Goal: Information Seeking & Learning: Learn about a topic

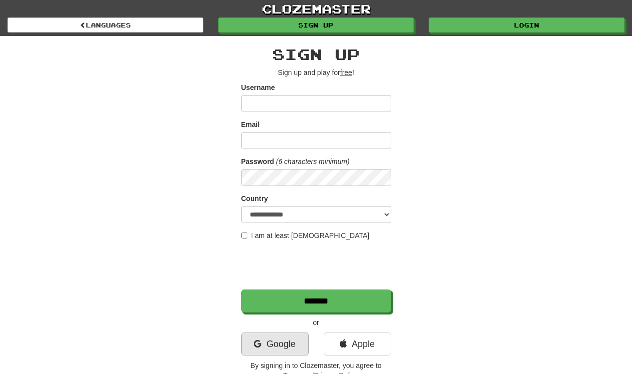
click at [273, 344] on link "Google" at bounding box center [274, 343] width 67 height 23
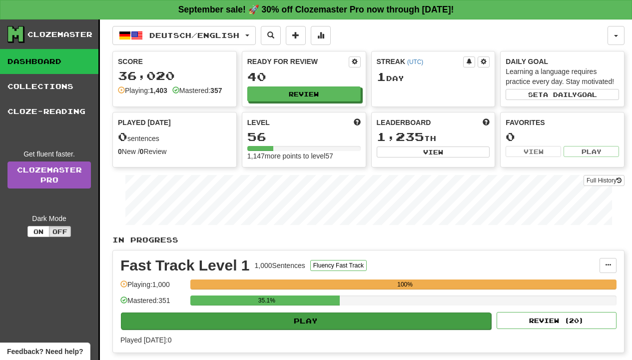
click at [266, 323] on button "Play" at bounding box center [306, 320] width 370 height 17
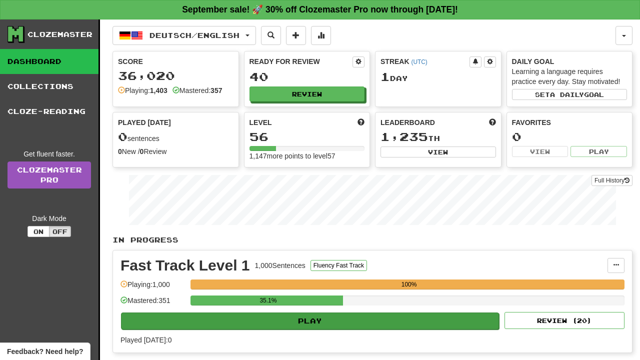
select select "**"
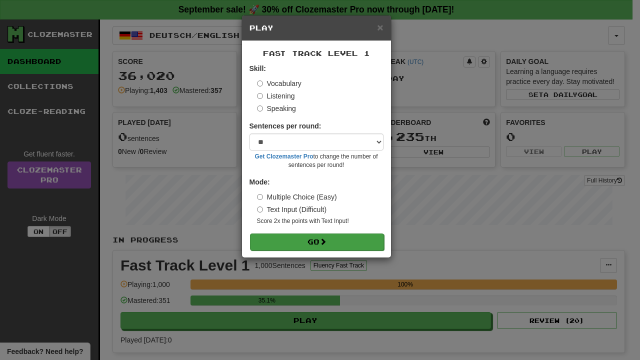
click at [302, 238] on button "Go" at bounding box center [317, 241] width 134 height 17
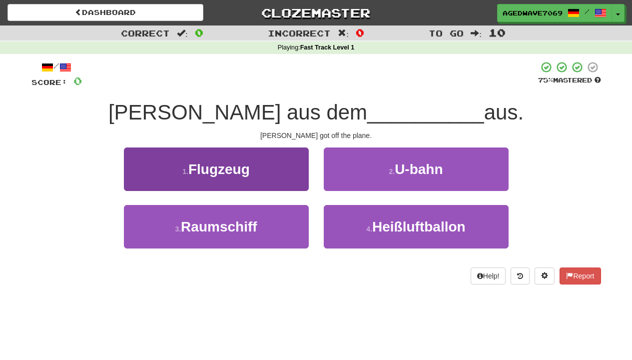
click at [251, 162] on button "1 . Flugzeug" at bounding box center [216, 168] width 185 height 43
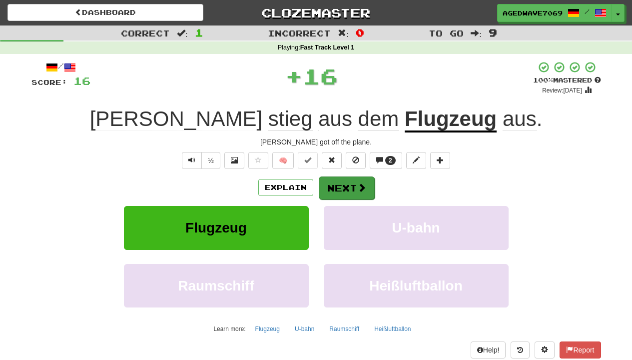
click at [334, 181] on button "Next" at bounding box center [347, 187] width 56 height 23
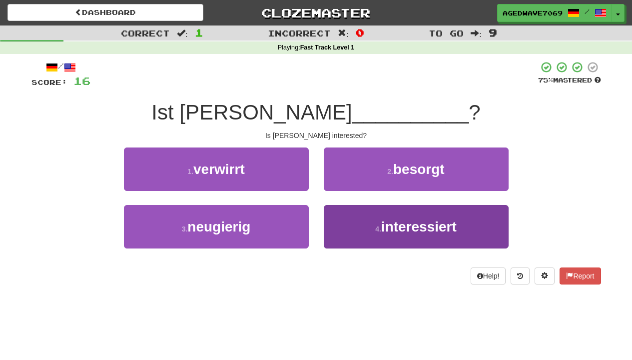
click at [410, 210] on button "4 . interessiert" at bounding box center [416, 226] width 185 height 43
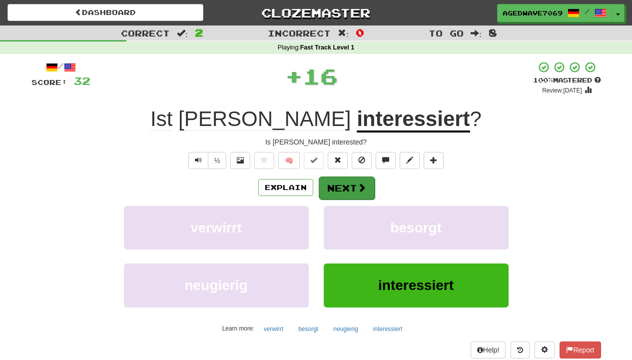
click at [365, 195] on button "Next" at bounding box center [347, 187] width 56 height 23
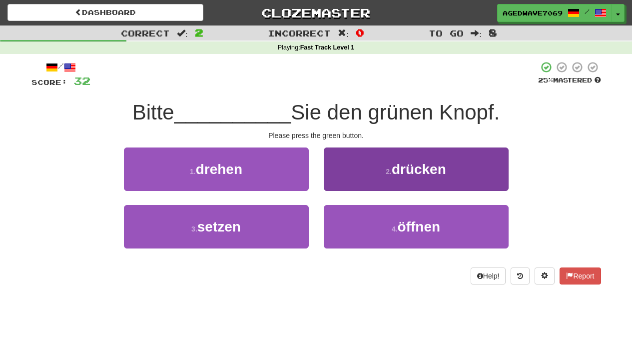
click at [381, 165] on button "2 . drücken" at bounding box center [416, 168] width 185 height 43
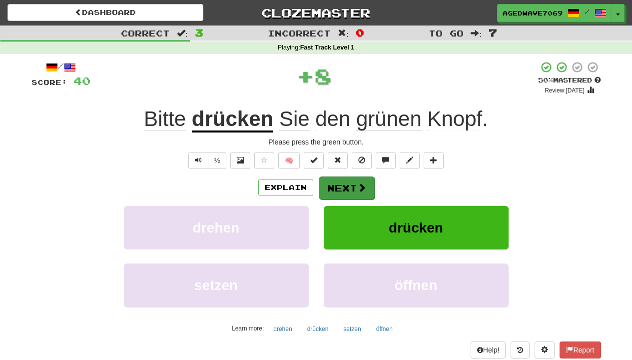
click at [369, 183] on button "Next" at bounding box center [347, 187] width 56 height 23
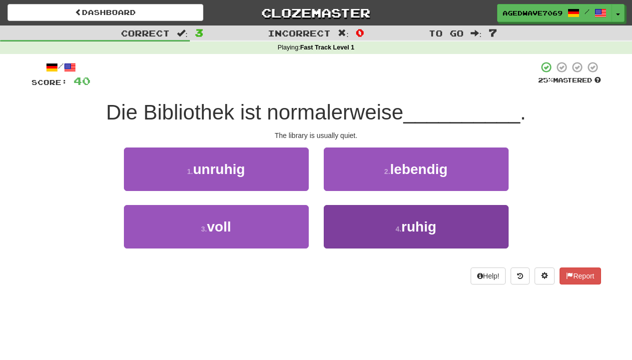
click at [398, 216] on button "4 . ruhig" at bounding box center [416, 226] width 185 height 43
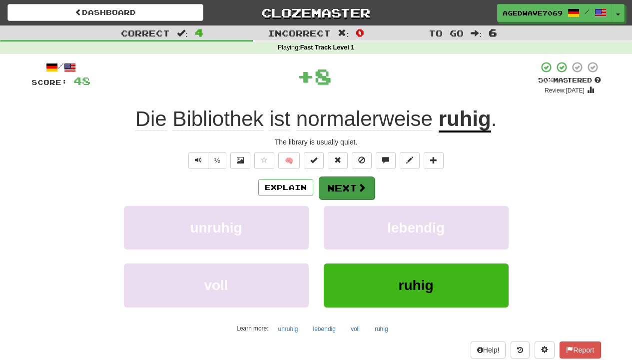
click at [361, 185] on span at bounding box center [361, 187] width 9 height 9
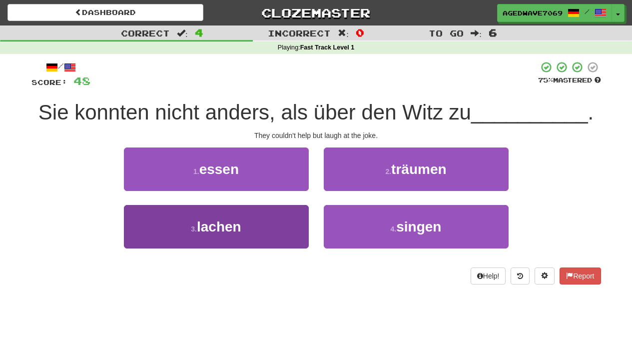
click at [250, 236] on button "3 . lachen" at bounding box center [216, 226] width 185 height 43
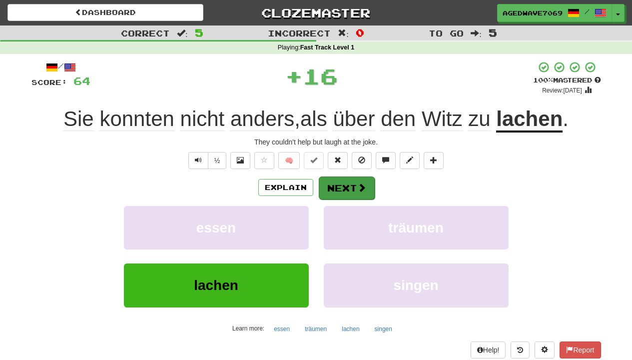
click at [327, 194] on button "Next" at bounding box center [347, 187] width 56 height 23
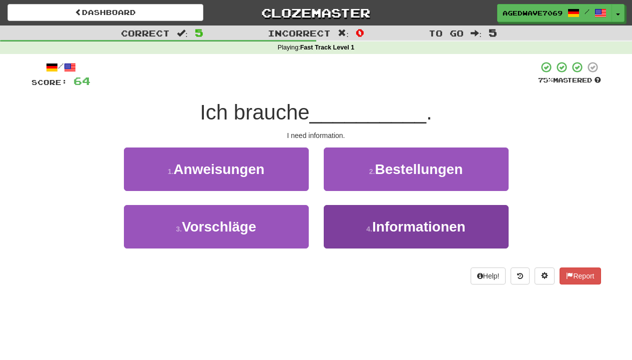
click at [335, 219] on button "4 . Informationen" at bounding box center [416, 226] width 185 height 43
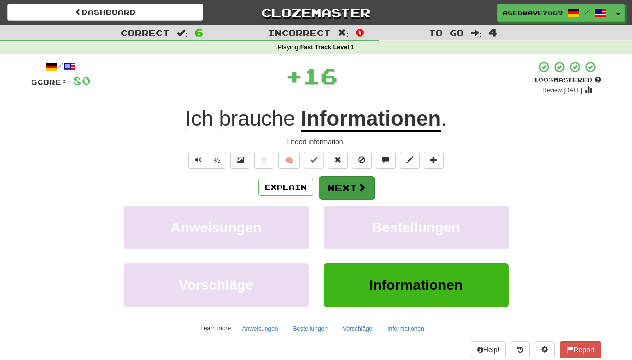
click at [341, 187] on button "Next" at bounding box center [347, 187] width 56 height 23
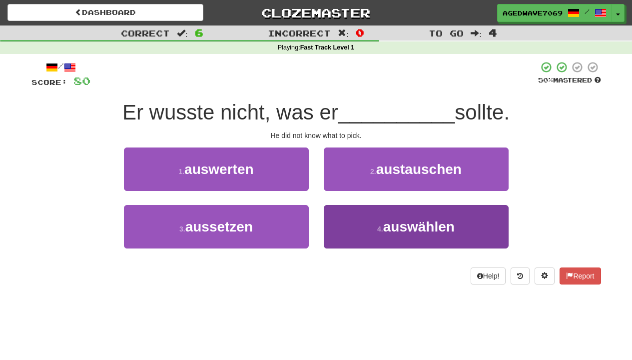
click at [341, 206] on button "4 . auswählen" at bounding box center [416, 226] width 185 height 43
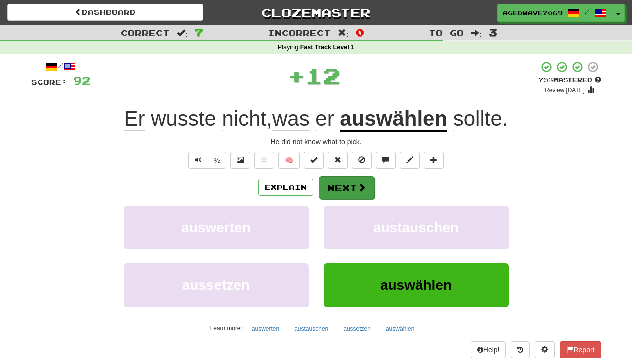
click at [341, 189] on button "Next" at bounding box center [347, 187] width 56 height 23
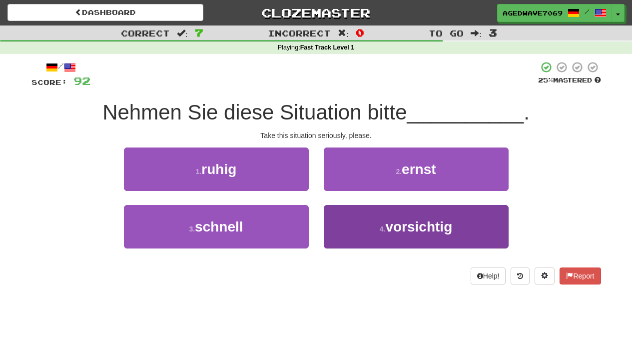
click at [344, 212] on button "4 . vorsichtig" at bounding box center [416, 226] width 185 height 43
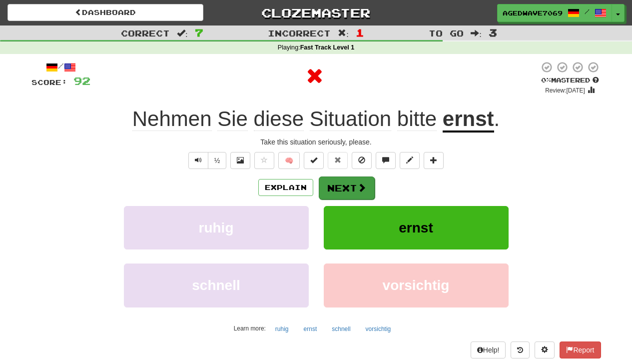
click at [344, 183] on button "Next" at bounding box center [347, 187] width 56 height 23
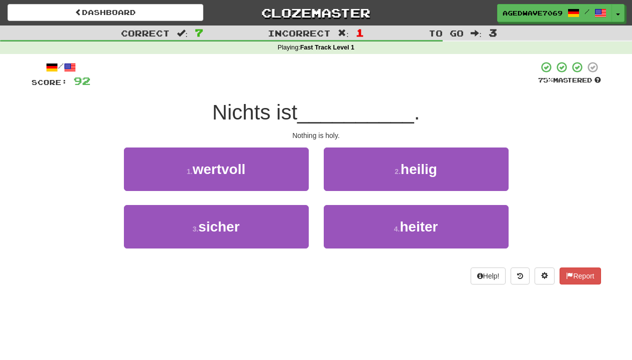
click at [344, 183] on button "2 . [PERSON_NAME]" at bounding box center [416, 168] width 185 height 43
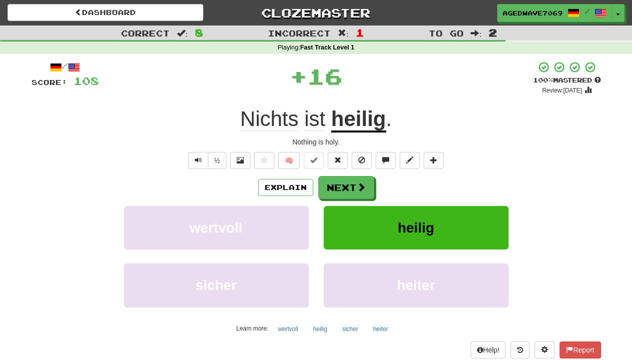
click at [344, 183] on button "Next" at bounding box center [346, 187] width 56 height 23
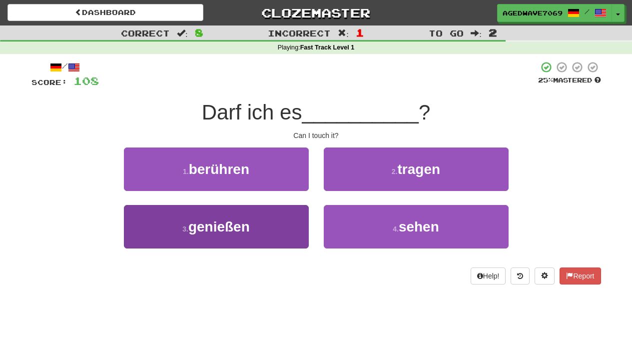
click at [247, 225] on span "genießen" at bounding box center [218, 226] width 61 height 15
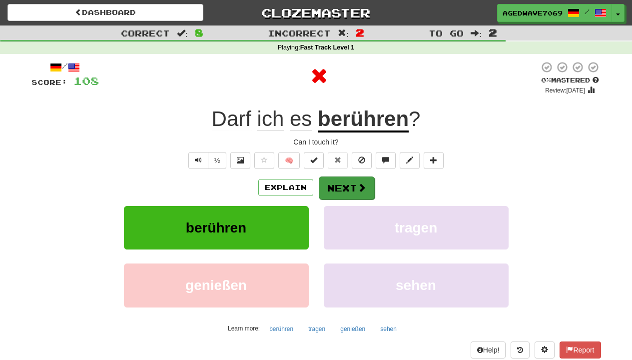
click at [334, 191] on button "Next" at bounding box center [347, 187] width 56 height 23
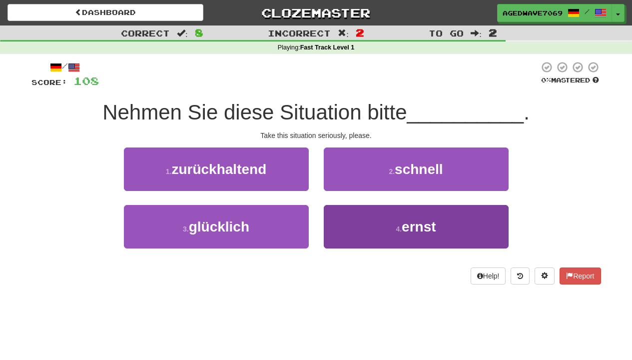
click at [345, 214] on button "4 . ernst" at bounding box center [416, 226] width 185 height 43
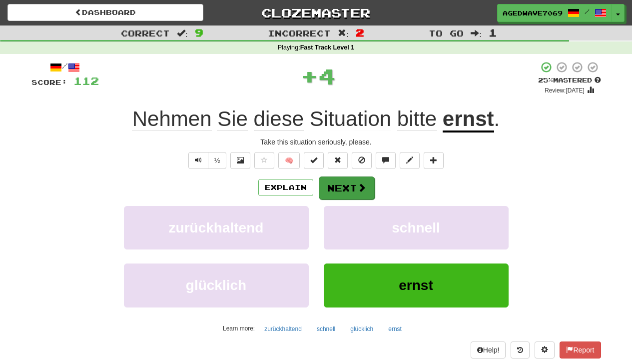
click at [349, 190] on button "Next" at bounding box center [347, 187] width 56 height 23
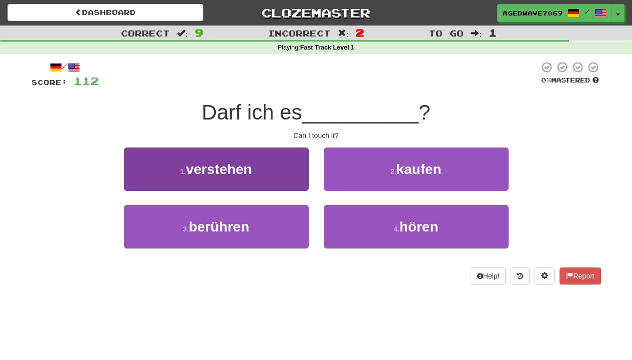
click at [276, 185] on button "1 . verstehen" at bounding box center [216, 168] width 185 height 43
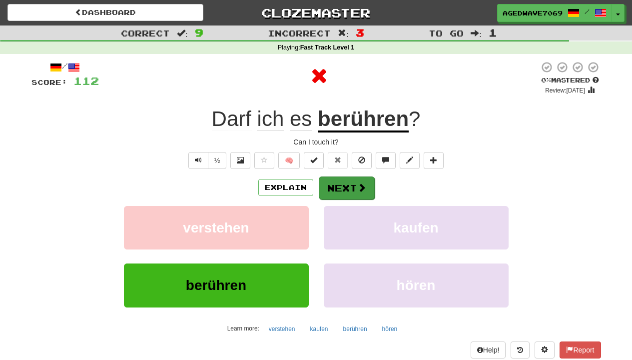
click at [331, 187] on button "Next" at bounding box center [347, 187] width 56 height 23
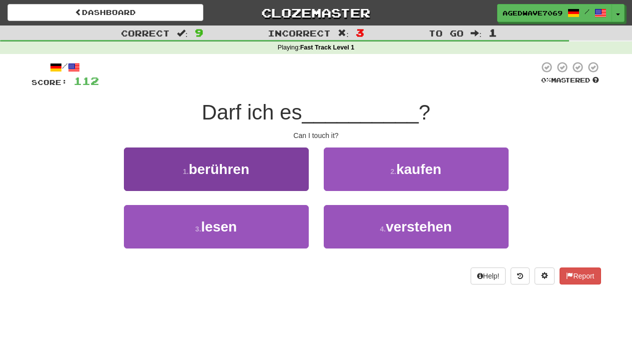
click at [267, 165] on button "1 . berühren" at bounding box center [216, 168] width 185 height 43
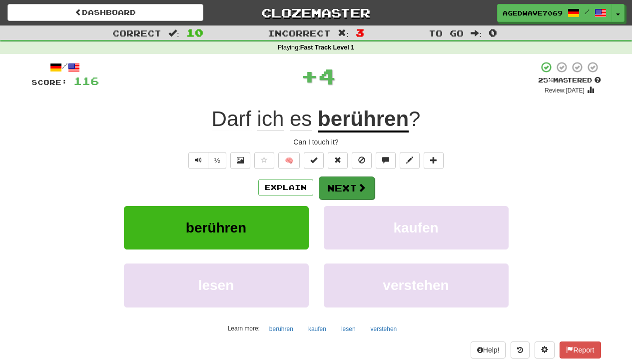
click at [351, 185] on button "Next" at bounding box center [347, 187] width 56 height 23
